Goal: Transaction & Acquisition: Purchase product/service

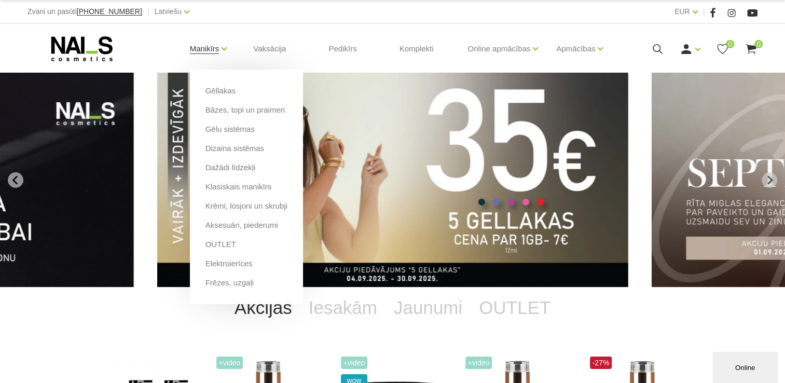
click at [214, 48] on link "Manikīrs" at bounding box center [205, 49] width 30 height 42
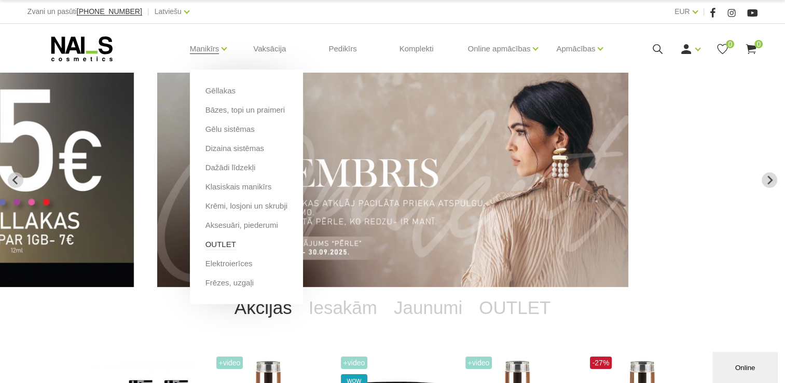
click at [223, 244] on link "OUTLET" at bounding box center [220, 244] width 31 height 11
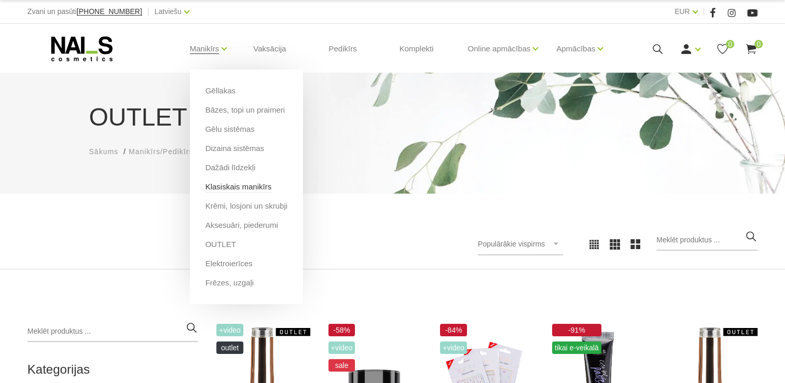
click at [241, 189] on link "Klasiskais manikīrs" at bounding box center [238, 186] width 66 height 11
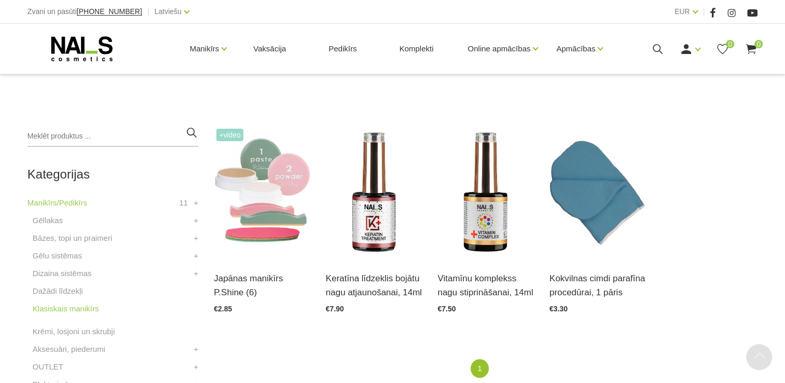
scroll to position [259, 0]
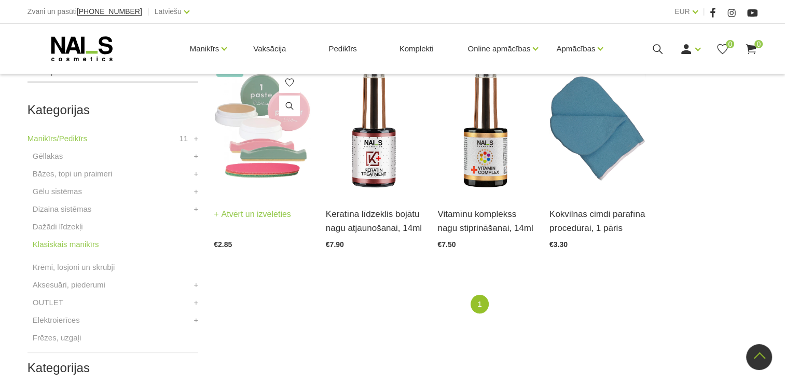
click at [277, 147] on img at bounding box center [262, 128] width 97 height 132
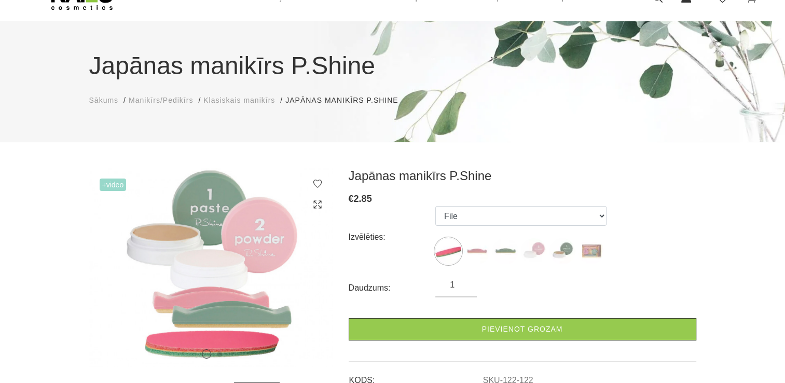
scroll to position [52, 0]
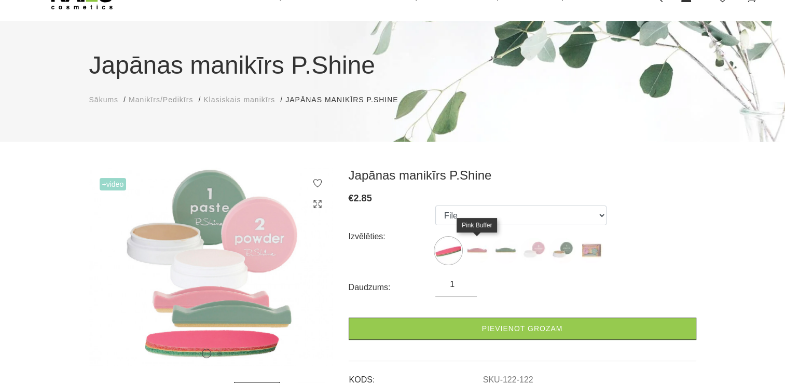
click at [478, 252] on img at bounding box center [477, 251] width 26 height 26
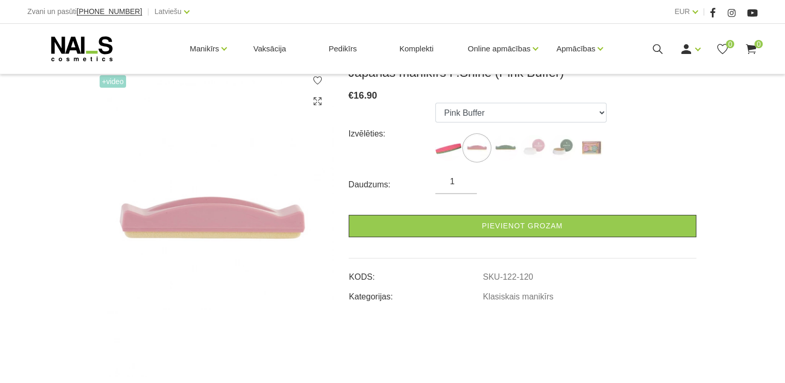
scroll to position [156, 0]
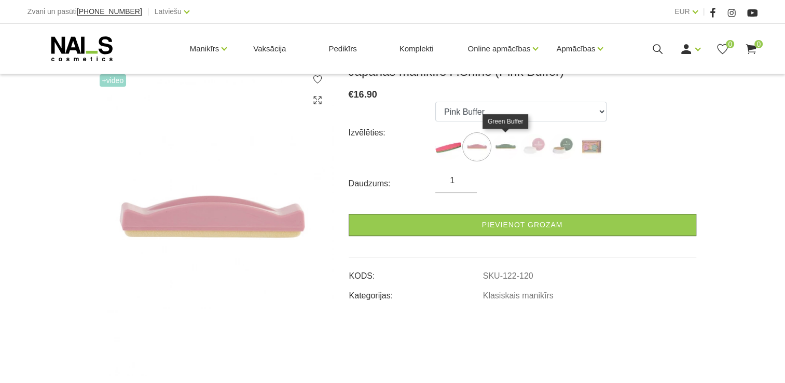
click at [507, 144] on img at bounding box center [505, 147] width 26 height 26
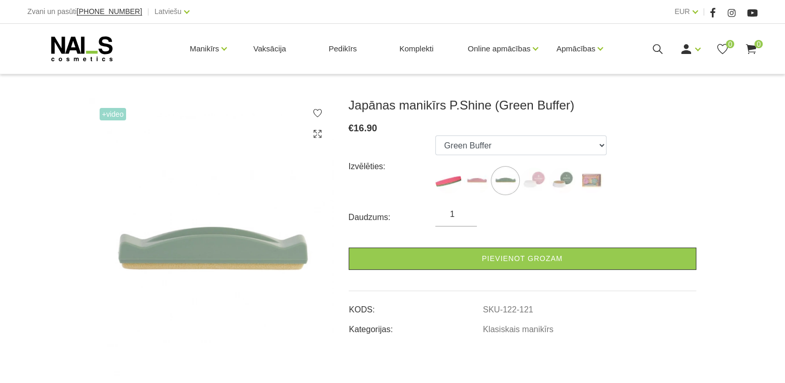
scroll to position [104, 0]
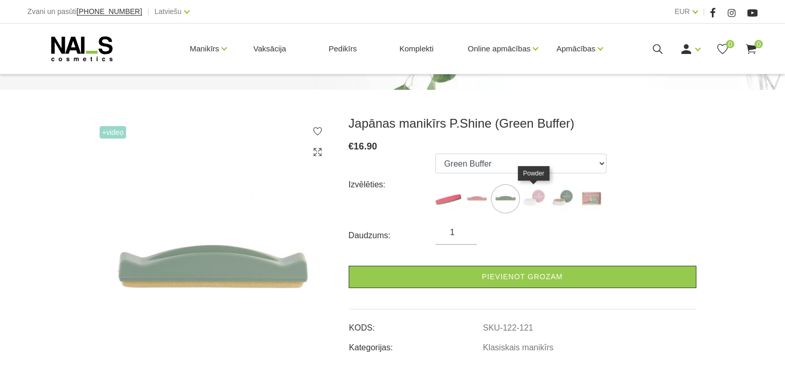
click at [531, 194] on img at bounding box center [534, 199] width 26 height 26
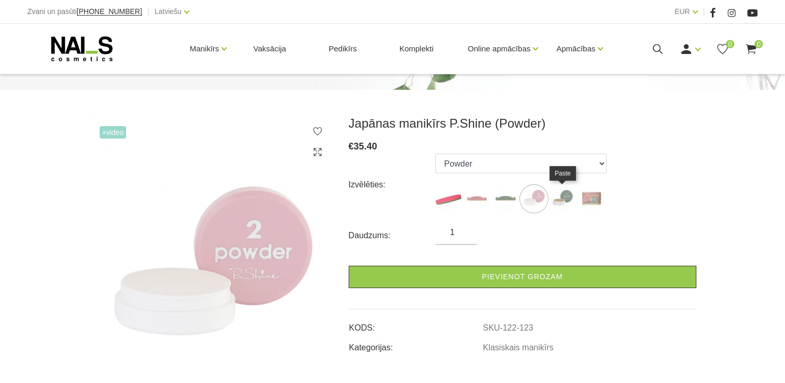
click at [562, 203] on img at bounding box center [562, 199] width 26 height 26
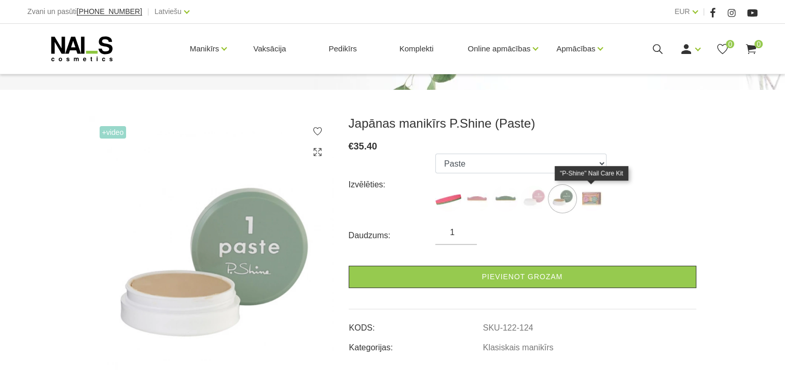
click at [597, 202] on img at bounding box center [591, 199] width 26 height 26
select select "127"
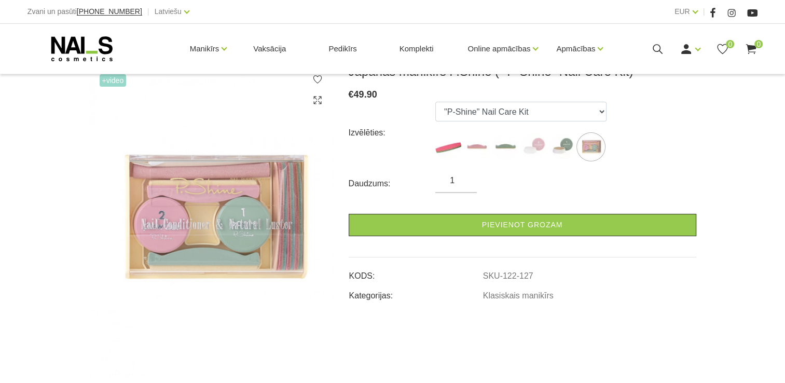
scroll to position [0, 0]
